Goal: Task Accomplishment & Management: Manage account settings

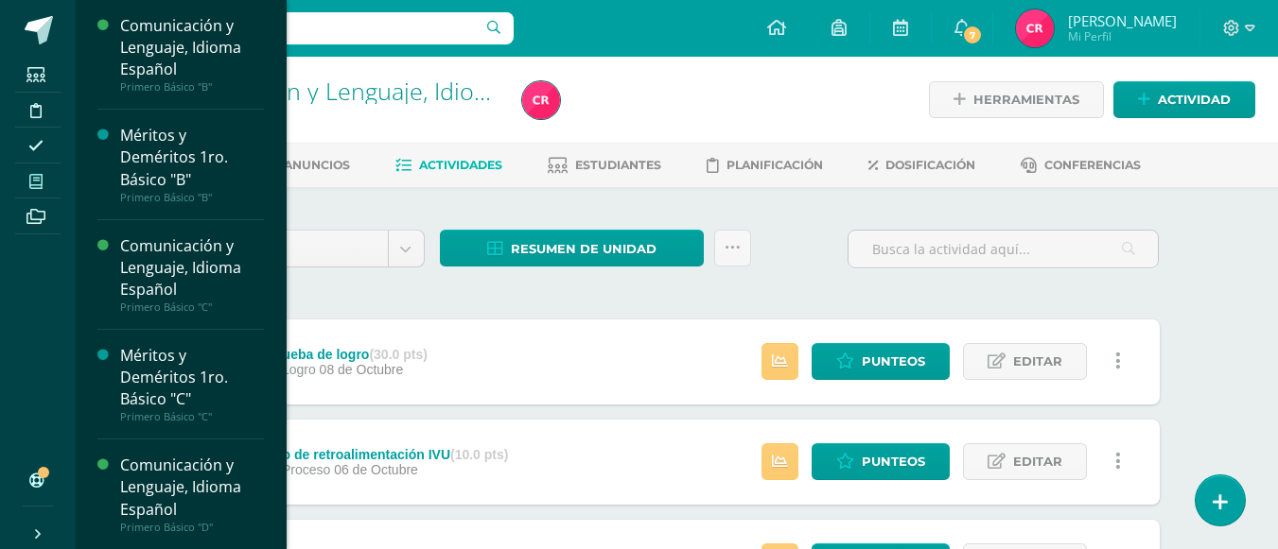
click at [28, 183] on span at bounding box center [36, 181] width 43 height 26
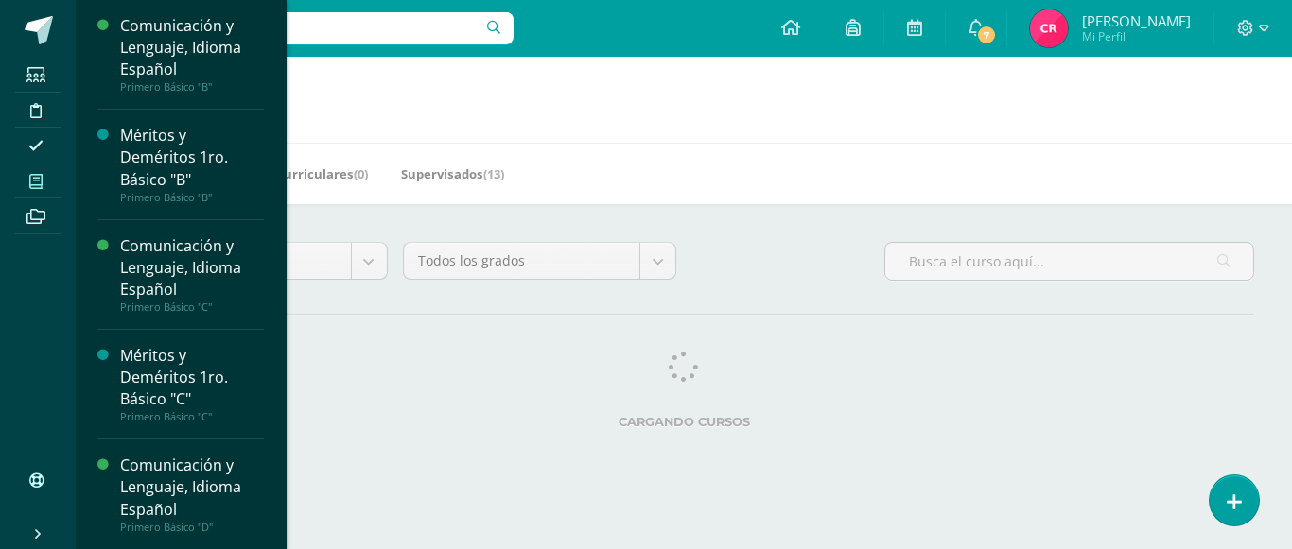
click at [28, 181] on span at bounding box center [36, 181] width 43 height 26
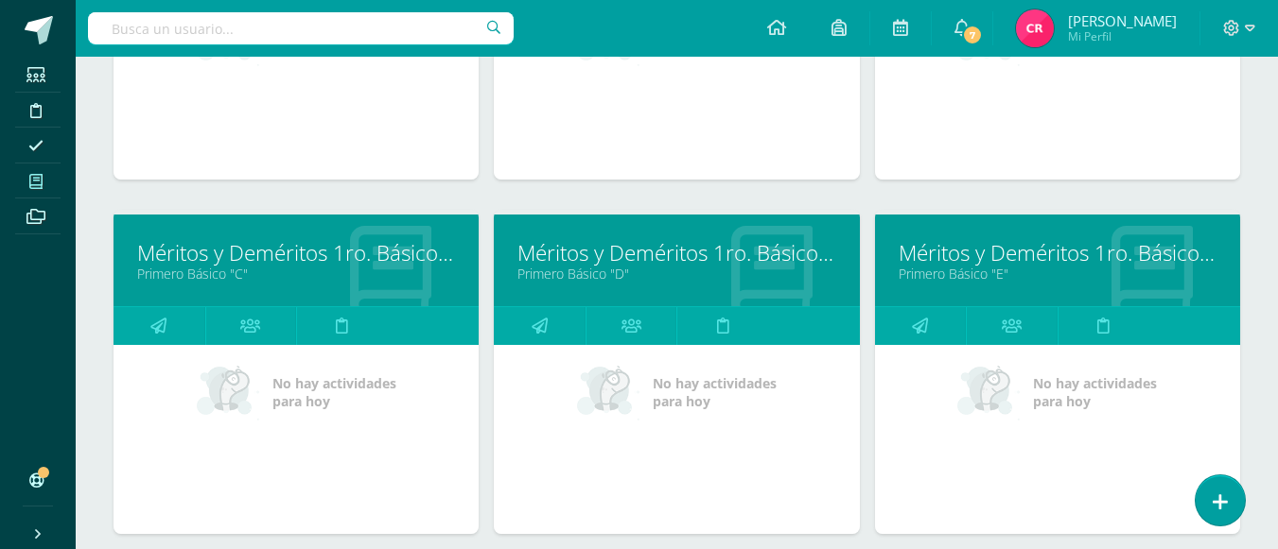
scroll to position [946, 0]
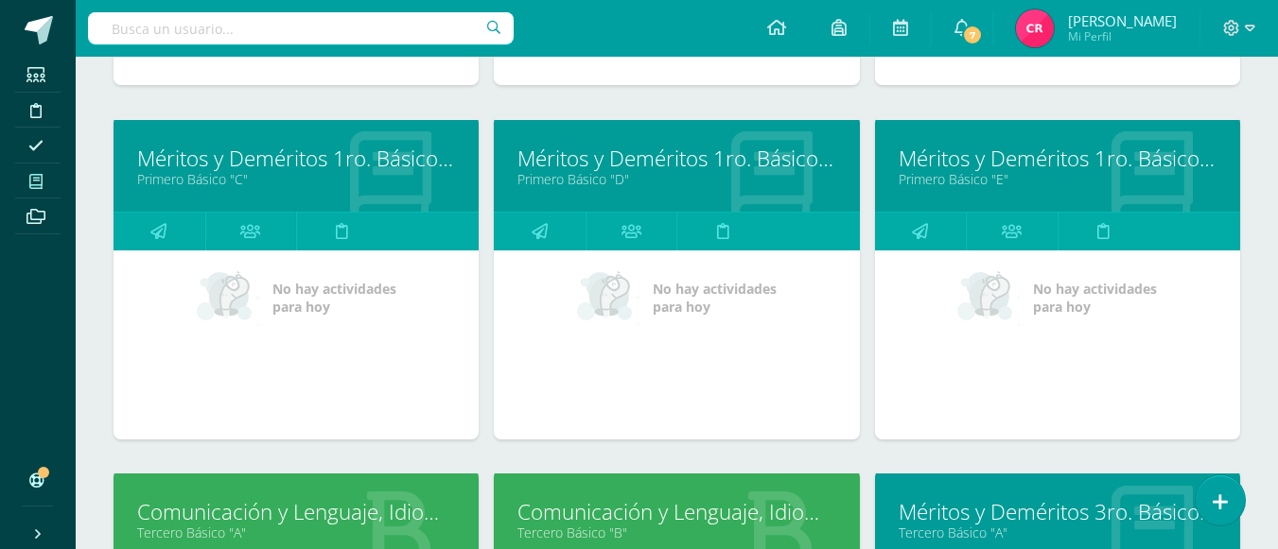
click at [956, 165] on link "Méritos y Deméritos 1ro. Básico "E"" at bounding box center [1057, 158] width 318 height 29
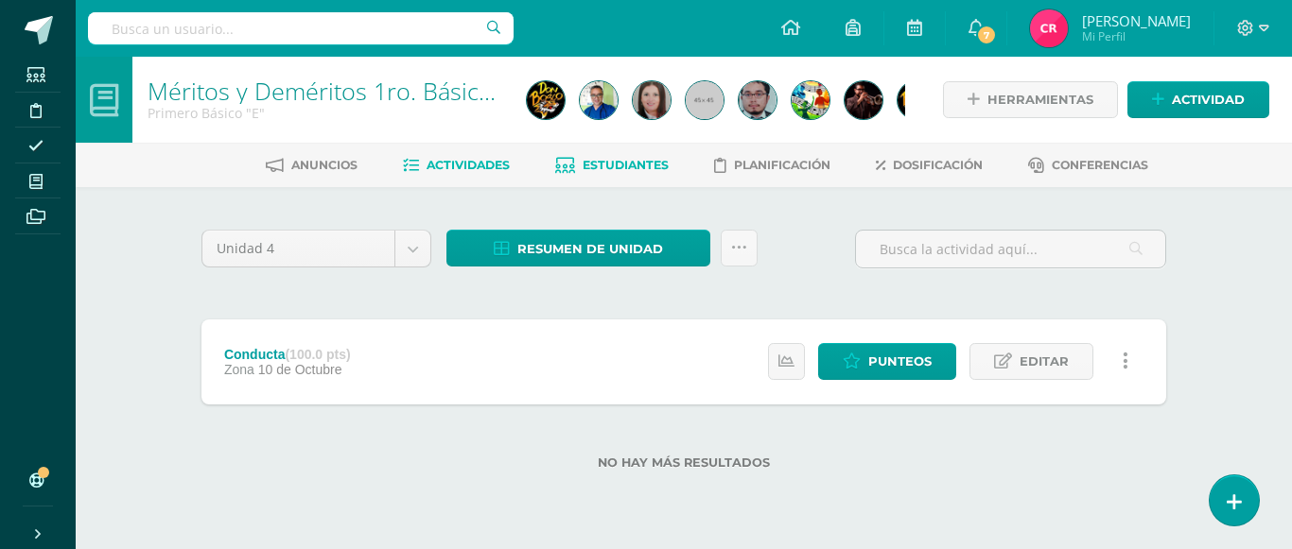
click at [621, 165] on span "Estudiantes" at bounding box center [626, 165] width 86 height 14
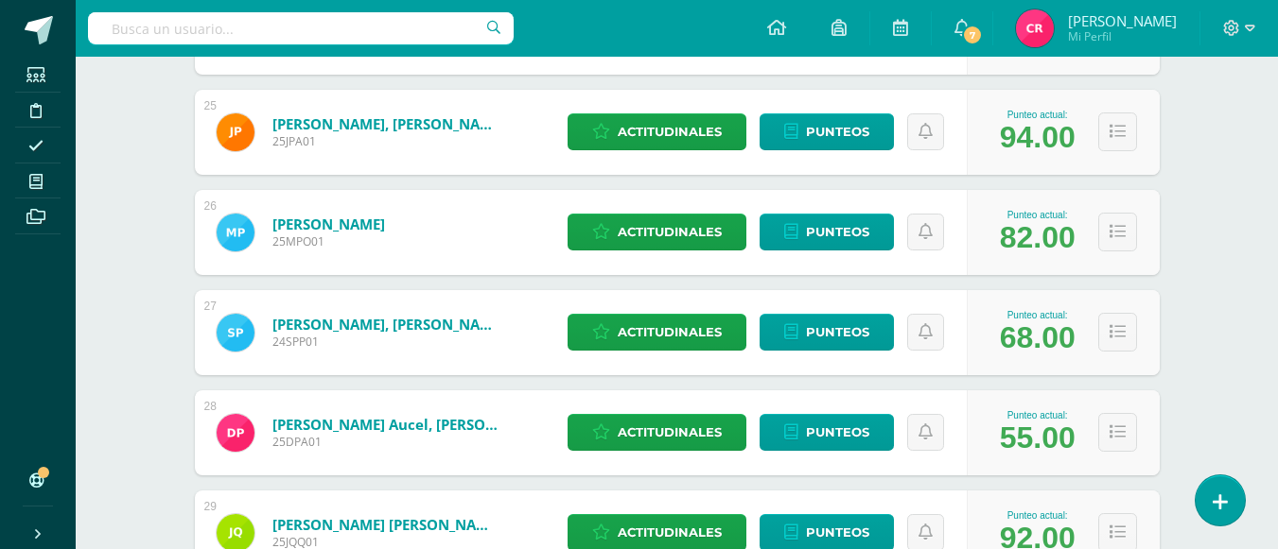
scroll to position [2822, 0]
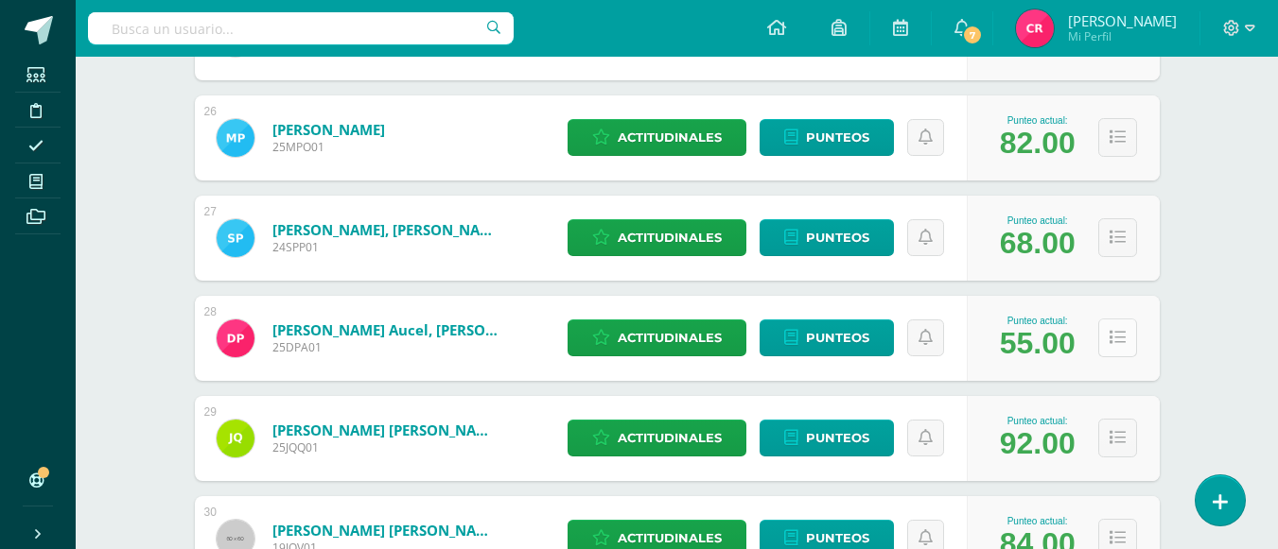
click at [1116, 343] on icon at bounding box center [1117, 338] width 16 height 16
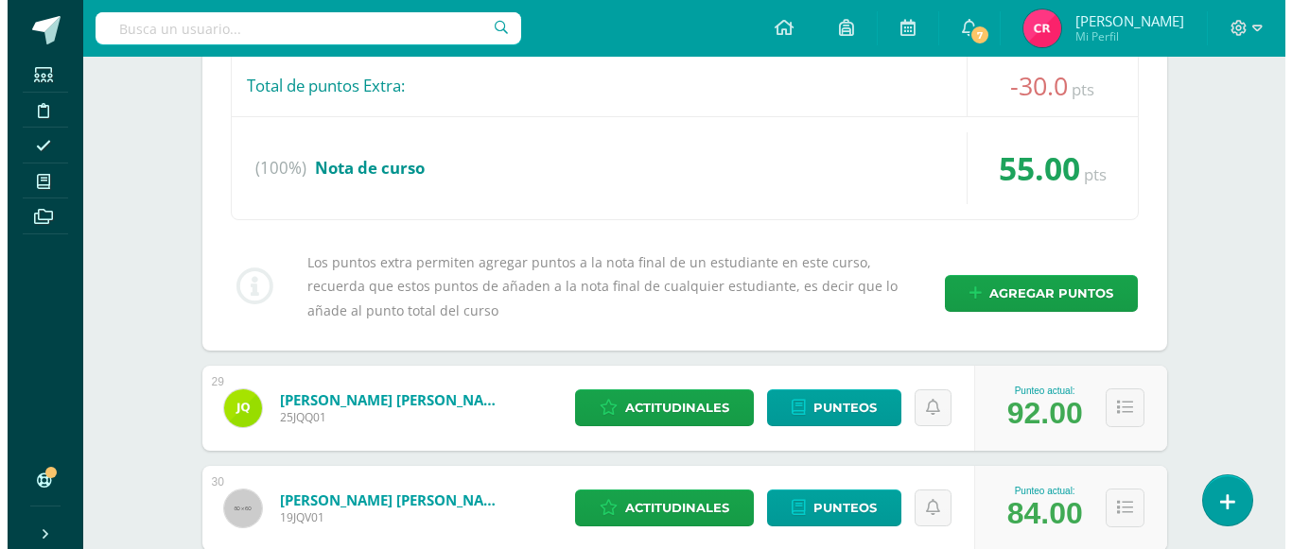
scroll to position [4241, 0]
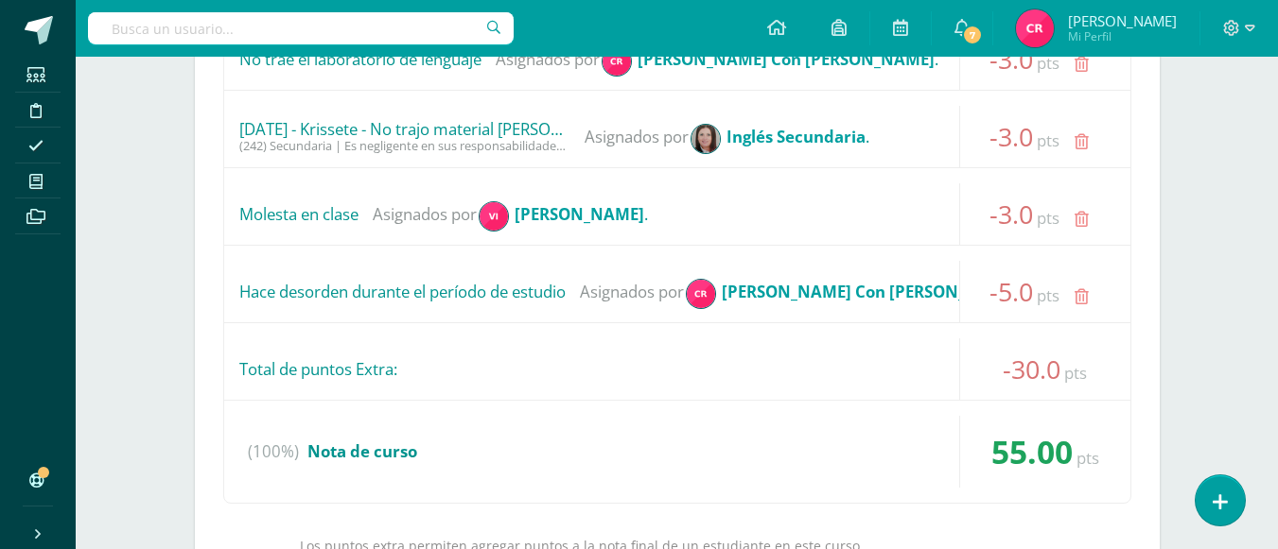
click at [1073, 292] on link at bounding box center [1081, 297] width 37 height 37
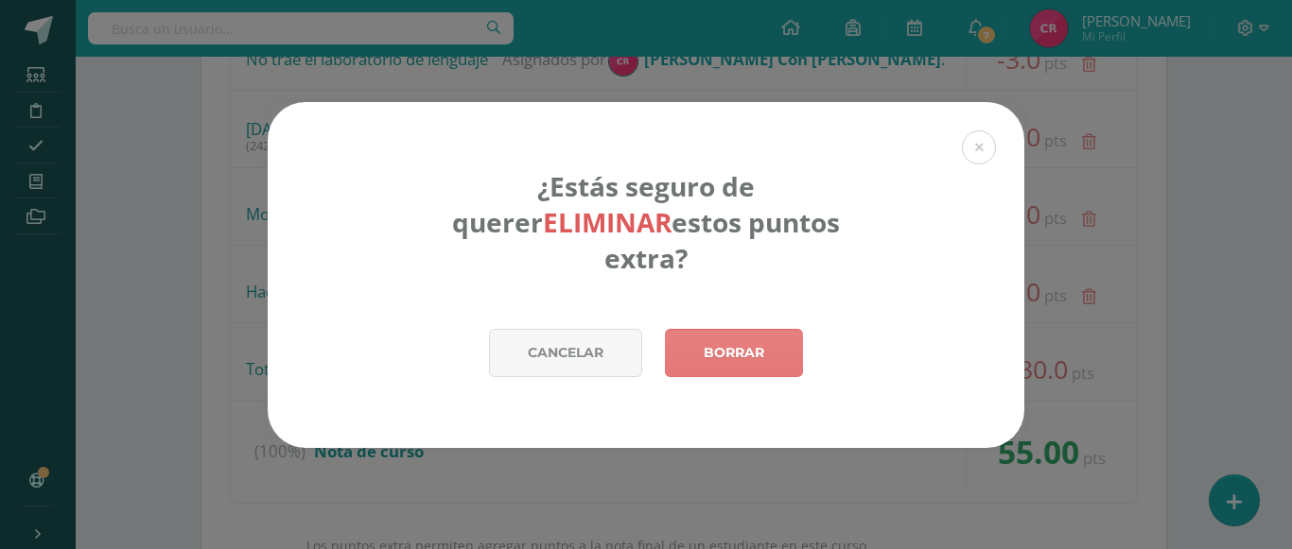
click at [739, 355] on link "Borrar" at bounding box center [734, 353] width 138 height 48
click at [734, 337] on link "Borrar" at bounding box center [734, 353] width 138 height 48
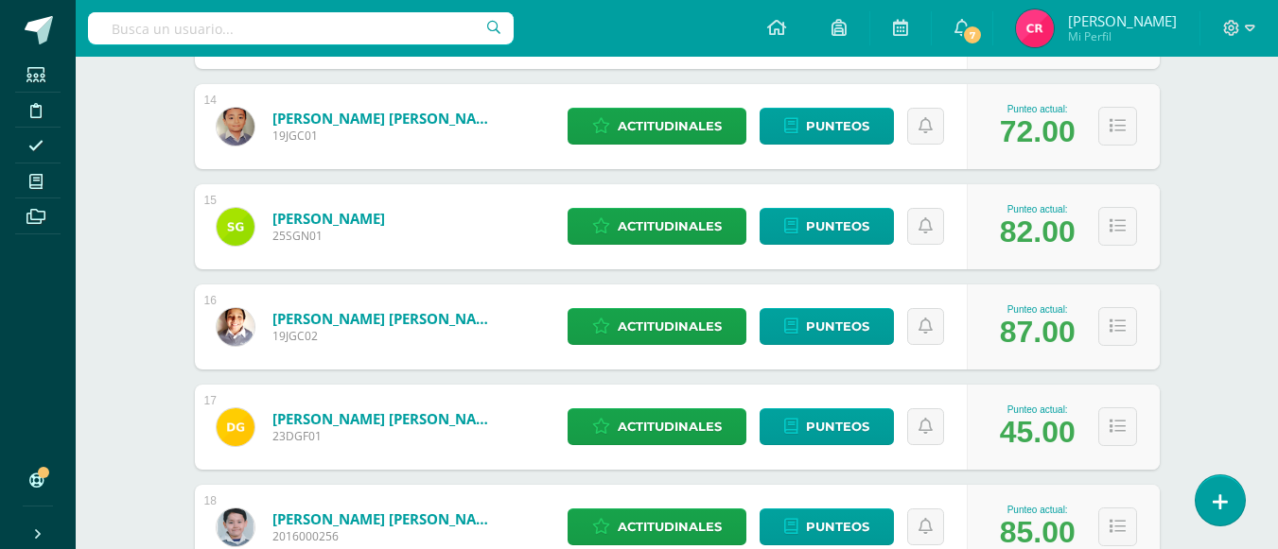
scroll to position [1971, 0]
